Goal: Task Accomplishment & Management: Use online tool/utility

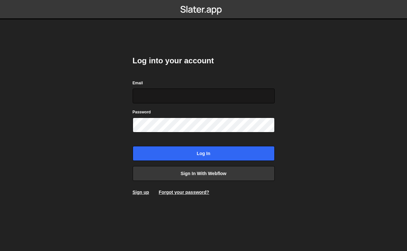
click at [186, 92] on input "Email" at bounding box center [204, 95] width 142 height 15
type input "[EMAIL_ADDRESS][DOMAIN_NAME]"
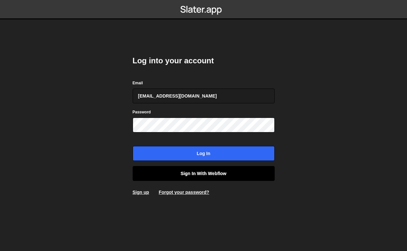
click at [181, 177] on link "Sign in with Webflow" at bounding box center [204, 173] width 142 height 15
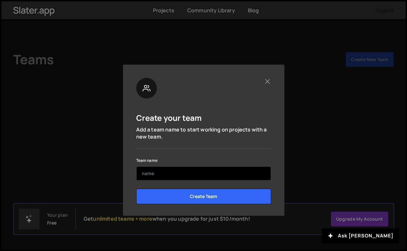
click at [229, 172] on input "text" at bounding box center [203, 173] width 135 height 14
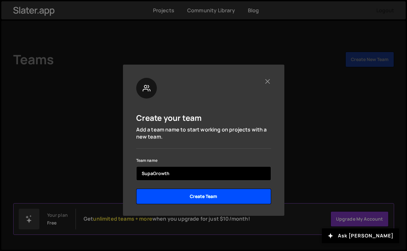
type input "SupaGrowth"
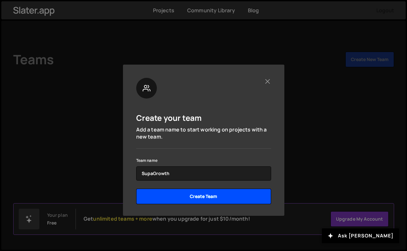
click at [199, 194] on input "Create Team" at bounding box center [203, 195] width 135 height 15
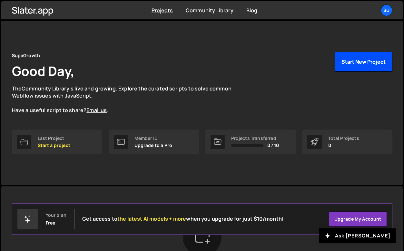
click at [351, 68] on button "Start New Project" at bounding box center [364, 62] width 58 height 20
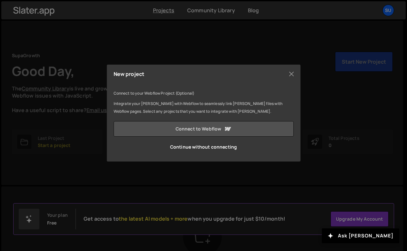
click at [210, 127] on link "Connect to Webflow" at bounding box center [203, 128] width 180 height 15
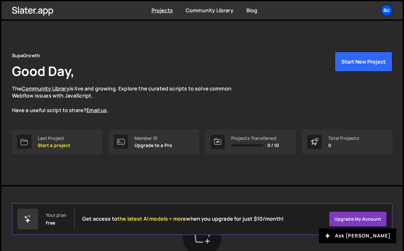
click at [385, 11] on div "Su" at bounding box center [387, 11] width 12 height 12
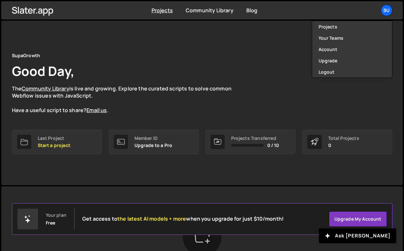
click at [267, 52] on div "SupaGrowth Good Day, The Community Library is live and growing. Explore the cur…" at bounding box center [202, 83] width 380 height 62
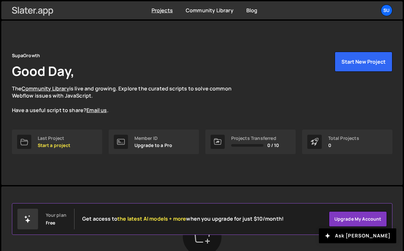
click at [43, 5] on icon at bounding box center [33, 10] width 42 height 11
click at [383, 11] on div "Su" at bounding box center [387, 11] width 12 height 12
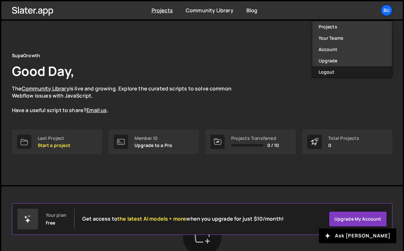
click at [350, 70] on button "Logout" at bounding box center [352, 71] width 80 height 11
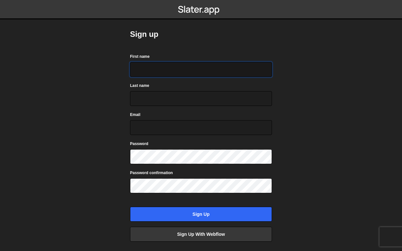
click at [143, 67] on input "First name" at bounding box center [201, 69] width 142 height 15
type input "[PERSON_NAME]"
type input "[EMAIL_ADDRESS][DOMAIN_NAME]"
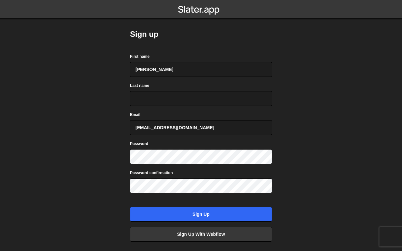
click at [187, 108] on form "First name [PERSON_NAME] Last name Email [EMAIL_ADDRESS][DOMAIN_NAME] Password …" at bounding box center [201, 137] width 142 height 168
click at [180, 101] on input "Last name" at bounding box center [201, 98] width 142 height 15
type input "[PERSON_NAME]"
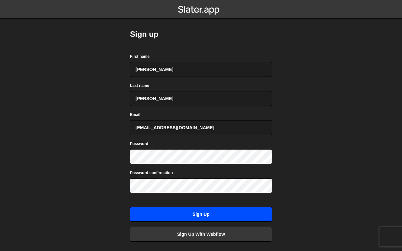
click at [171, 209] on input "Sign up" at bounding box center [201, 213] width 142 height 15
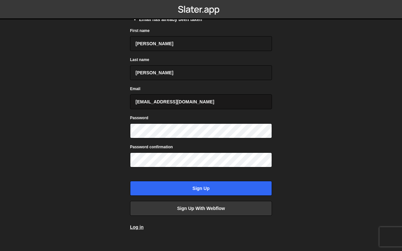
scroll to position [52, 0]
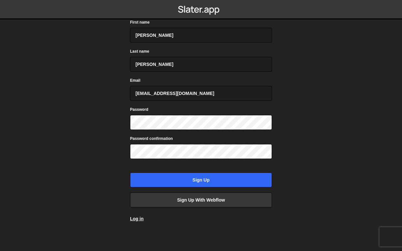
drag, startPoint x: 137, startPoint y: 218, endPoint x: 148, endPoint y: 190, distance: 29.3
click at [137, 217] on link "Log in" at bounding box center [137, 218] width 14 height 5
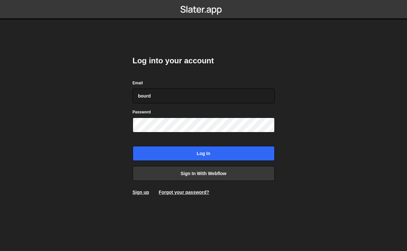
type input "bourdonquentin1@gmail.com"
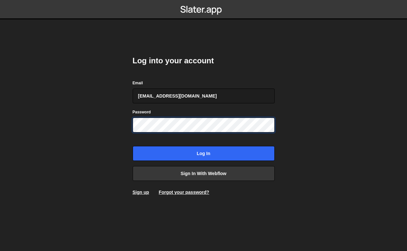
click at [133, 146] on input "Log in" at bounding box center [204, 153] width 142 height 15
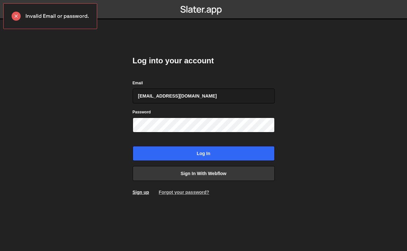
click at [173, 194] on link "Forgot your password?" at bounding box center [184, 191] width 50 height 5
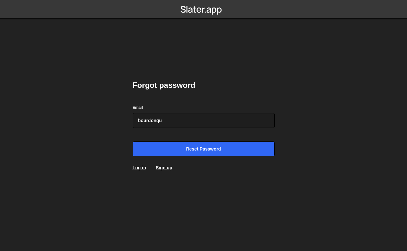
type input "[EMAIL_ADDRESS][DOMAIN_NAME]"
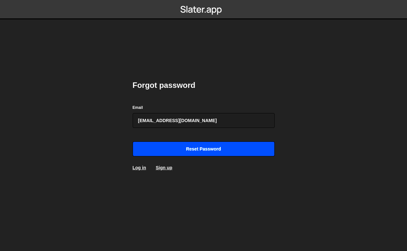
click at [185, 150] on input "Reset password" at bounding box center [204, 148] width 142 height 15
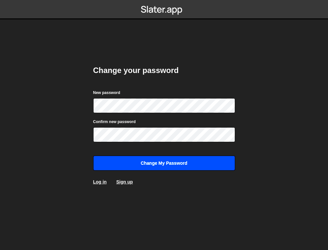
click at [154, 159] on input "Change my password" at bounding box center [164, 162] width 142 height 15
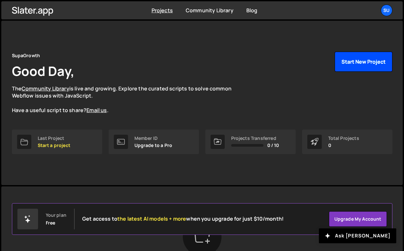
click at [325, 66] on button "Start New Project" at bounding box center [364, 62] width 58 height 20
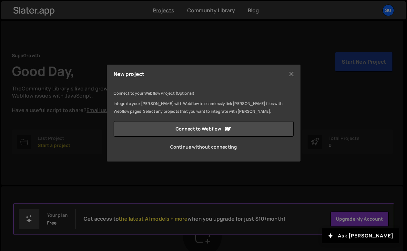
click at [226, 149] on link "Continue without connecting" at bounding box center [203, 146] width 180 height 15
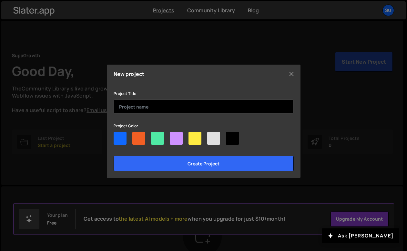
click at [135, 108] on input "text" at bounding box center [203, 106] width 180 height 14
type input "À-quoi-sert-[PERSON_NAME]"
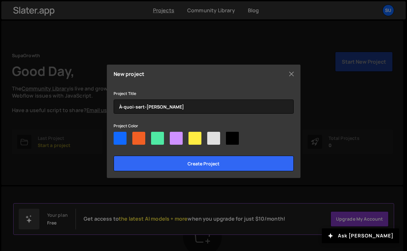
click at [116, 139] on div at bounding box center [119, 138] width 13 height 13
click at [116, 136] on input"] "radio" at bounding box center [115, 134] width 4 height 4
radio input"] "true"
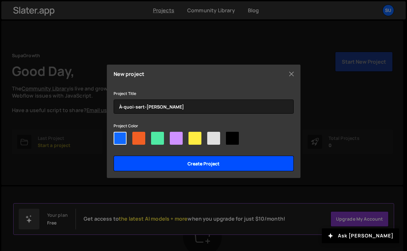
click at [176, 167] on input "Create project" at bounding box center [203, 162] width 180 height 15
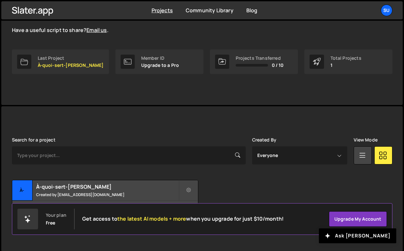
scroll to position [82, 0]
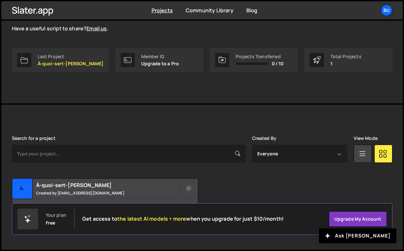
click at [230, 183] on div "Transfer Project Edit Project Delete Project À- À-quoi-sert-slater Created by b…" at bounding box center [202, 198] width 380 height 40
click at [161, 192] on small "Created by bourdonquentin1@gmail.com" at bounding box center [107, 192] width 143 height 5
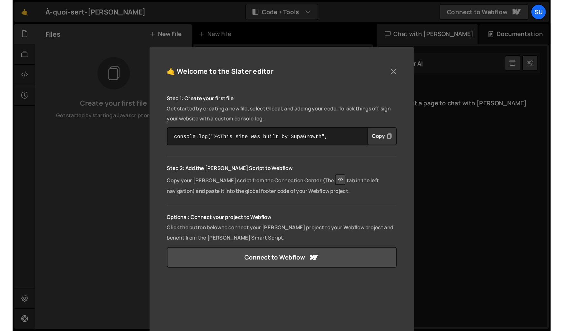
scroll to position [25, 0]
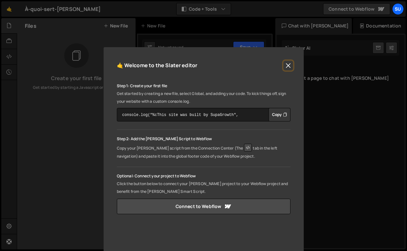
click at [284, 62] on button "Close" at bounding box center [288, 66] width 10 height 10
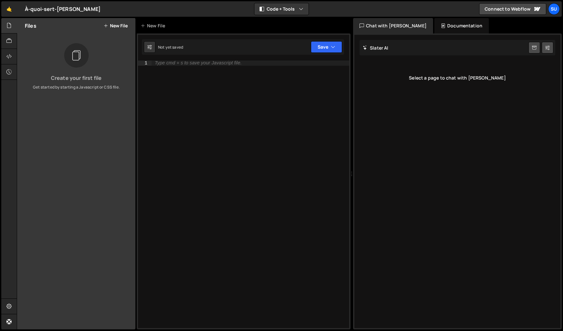
click at [116, 23] on button "New File" at bounding box center [115, 25] width 24 height 5
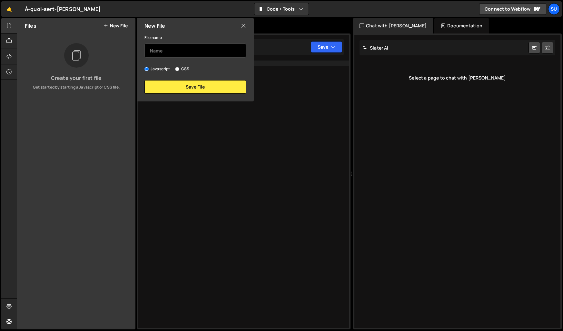
click at [165, 52] on input "text" at bounding box center [195, 51] width 102 height 14
type input "test"
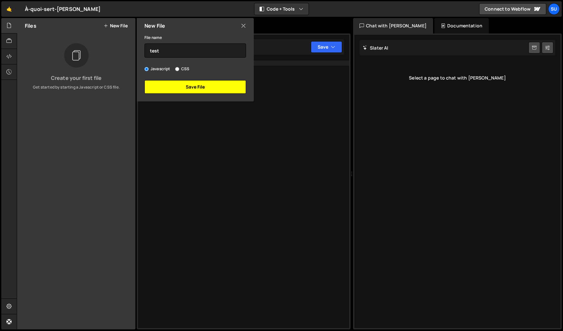
click at [170, 85] on button "Save File" at bounding box center [195, 87] width 102 height 14
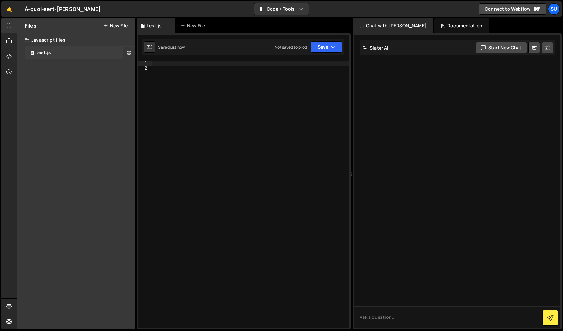
click at [131, 53] on icon at bounding box center [129, 53] width 5 height 6
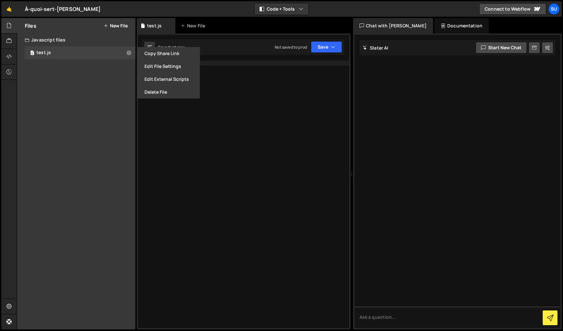
click at [97, 93] on div "Files New File Create your first file Get started by starting a Javascript or C…" at bounding box center [76, 174] width 118 height 312
click at [292, 113] on div at bounding box center [251, 200] width 198 height 278
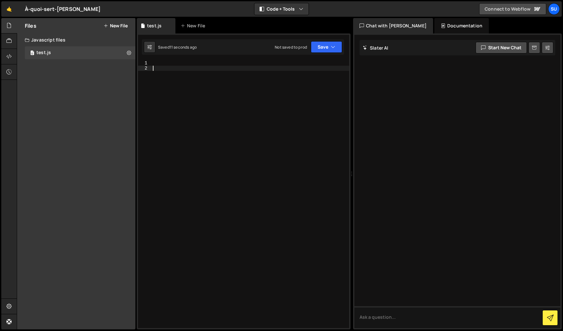
click at [406, 12] on link "Connect to Webflow" at bounding box center [512, 9] width 67 height 12
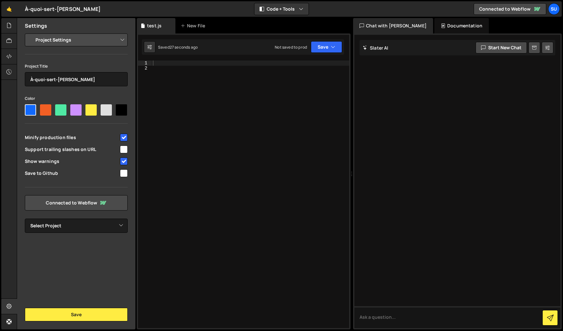
click at [208, 107] on div at bounding box center [251, 200] width 198 height 278
click at [1, 42] on div at bounding box center [9, 41] width 16 height 15
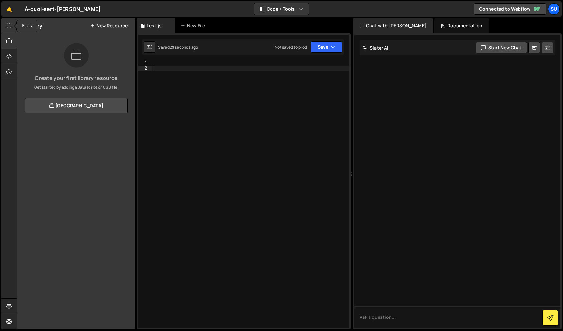
click at [5, 30] on div at bounding box center [9, 25] width 16 height 15
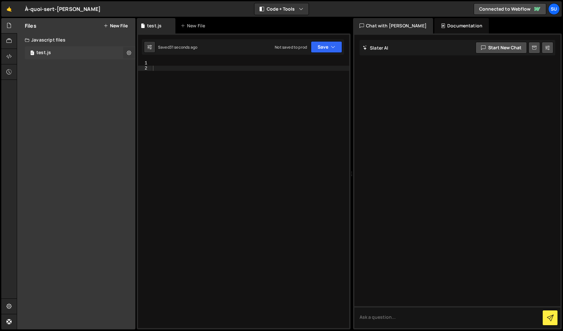
click at [130, 54] on icon at bounding box center [129, 53] width 5 height 6
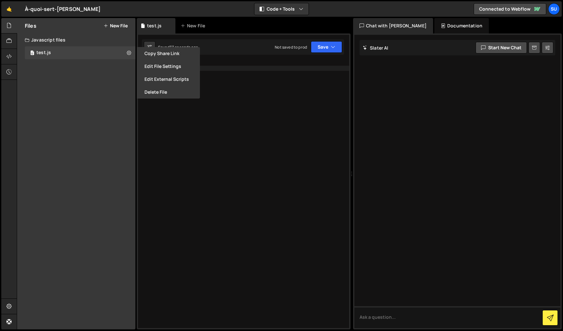
click at [286, 162] on div at bounding box center [251, 200] width 198 height 278
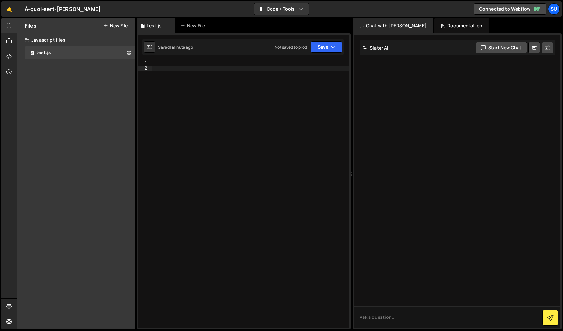
drag, startPoint x: 202, startPoint y: 22, endPoint x: 175, endPoint y: 26, distance: 27.6
click at [202, 23] on div "New File" at bounding box center [194, 26] width 27 height 6
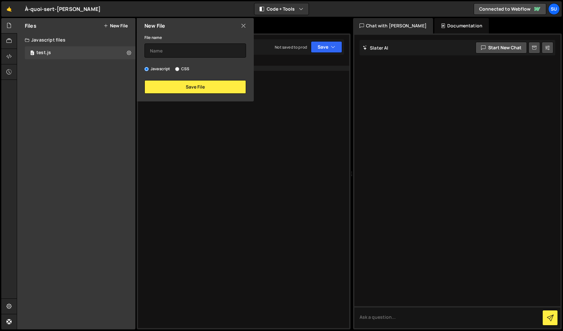
click at [243, 28] on icon at bounding box center [243, 25] width 5 height 7
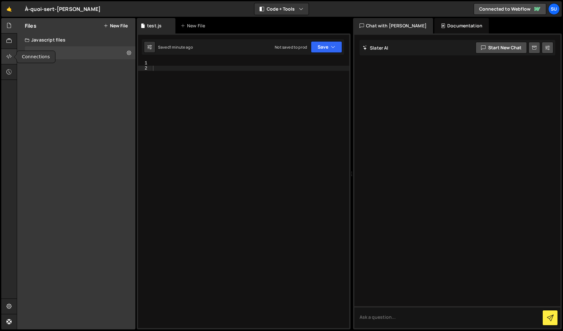
click at [5, 57] on div at bounding box center [9, 56] width 16 height 15
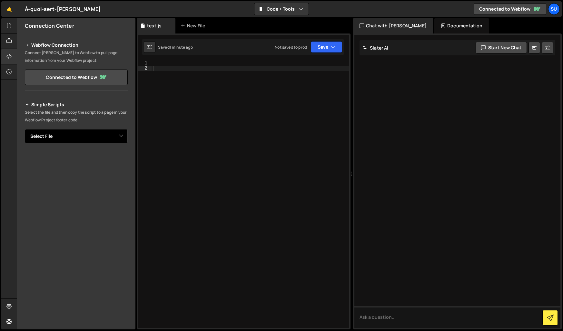
click at [87, 134] on select "Select File test.js" at bounding box center [76, 136] width 103 height 14
select select "46200"
click at [25, 129] on select "Select File test.js" at bounding box center [76, 136] width 103 height 14
click at [123, 159] on button "Button group with nested dropdown" at bounding box center [123, 159] width 9 height 14
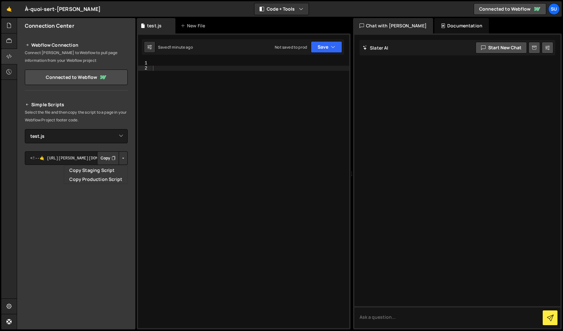
click at [123, 159] on button "Button group with nested dropdown" at bounding box center [123, 159] width 9 height 14
click at [112, 158] on icon "Button group with nested dropdown" at bounding box center [114, 158] width 4 height 6
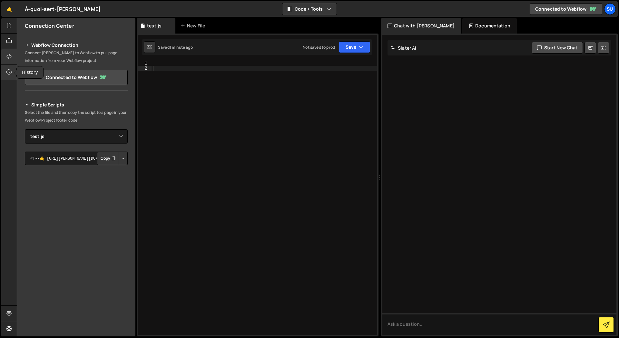
click at [5, 70] on div at bounding box center [9, 71] width 16 height 15
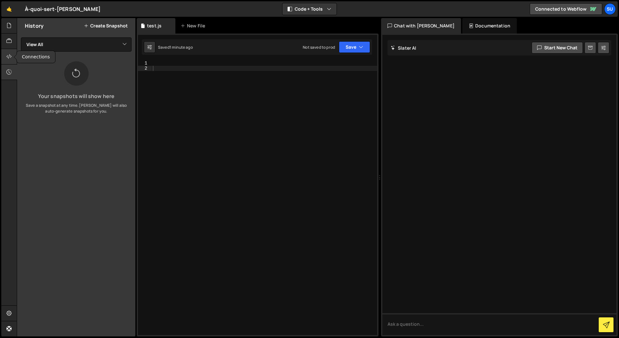
click at [13, 56] on div at bounding box center [9, 56] width 16 height 15
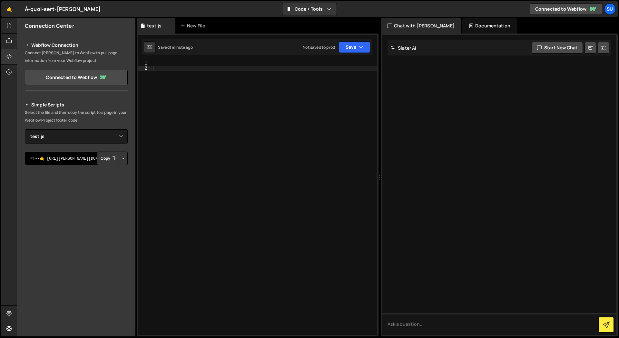
click at [52, 157] on textarea "<!--🤙 [URL][PERSON_NAME][DOMAIN_NAME]> <script>document.addEventListener("DOMCo…" at bounding box center [76, 159] width 103 height 14
click at [112, 159] on icon "Button group with nested dropdown" at bounding box center [114, 158] width 4 height 6
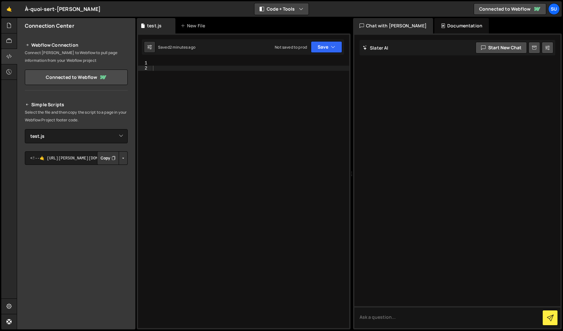
click at [269, 13] on button "Code + Tools" at bounding box center [281, 9] width 54 height 12
click at [270, 25] on button "Code Only" at bounding box center [282, 23] width 54 height 12
